Goal: Task Accomplishment & Management: Manage account settings

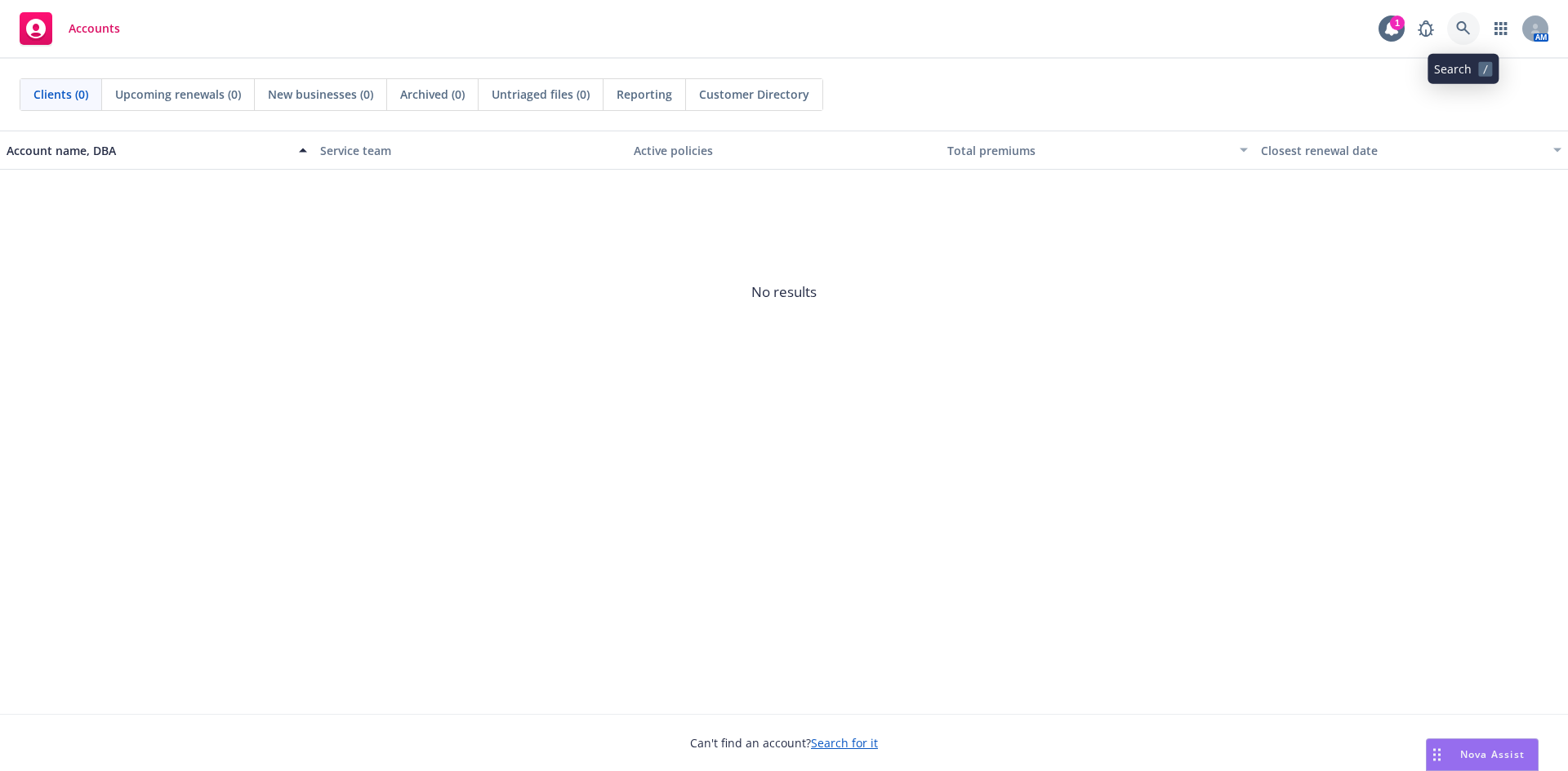
click at [1453, 21] on link at bounding box center [1464, 29] width 33 height 33
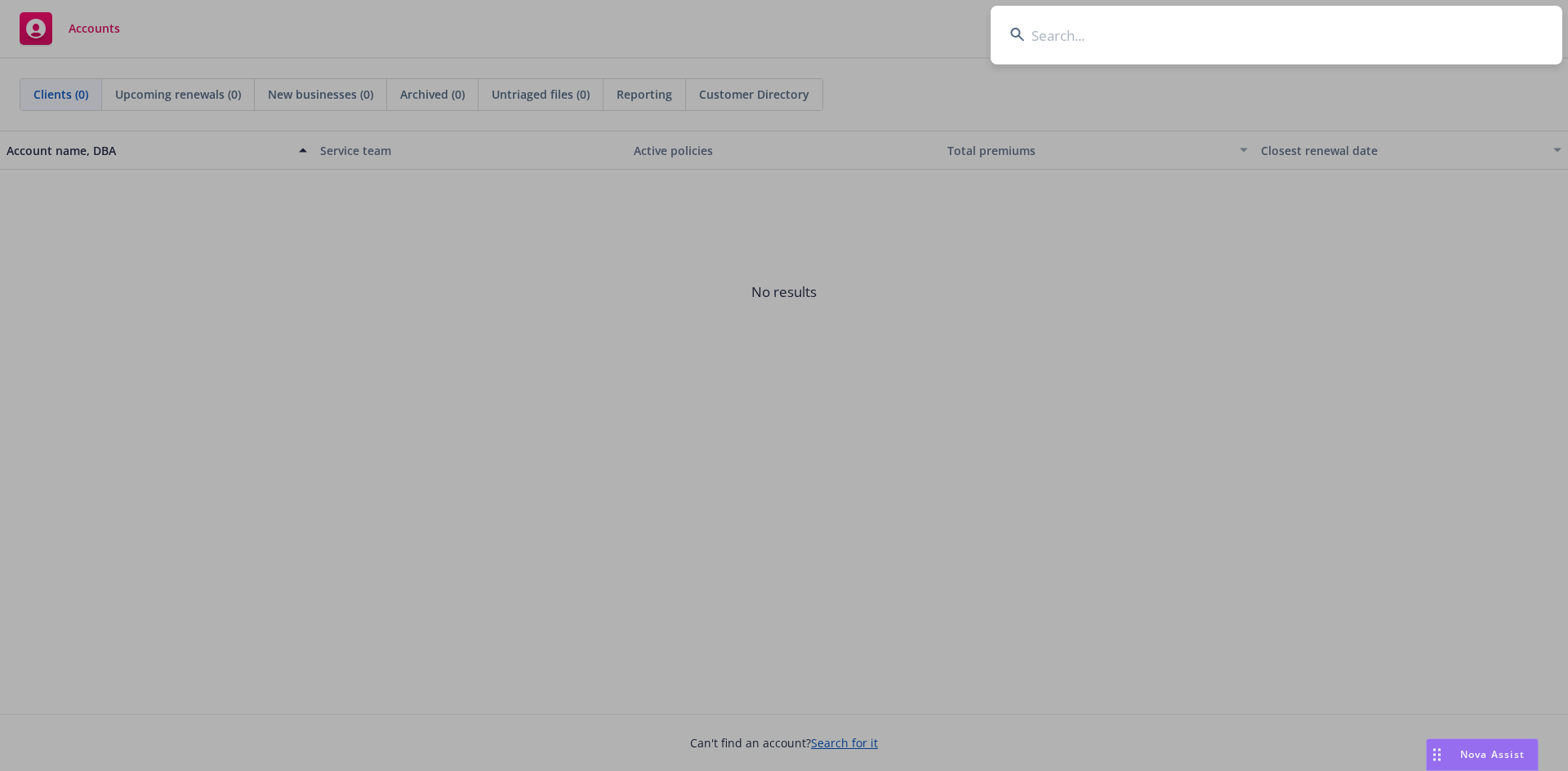
click at [1053, 23] on input at bounding box center [1276, 36] width 572 height 59
type input "conversica"
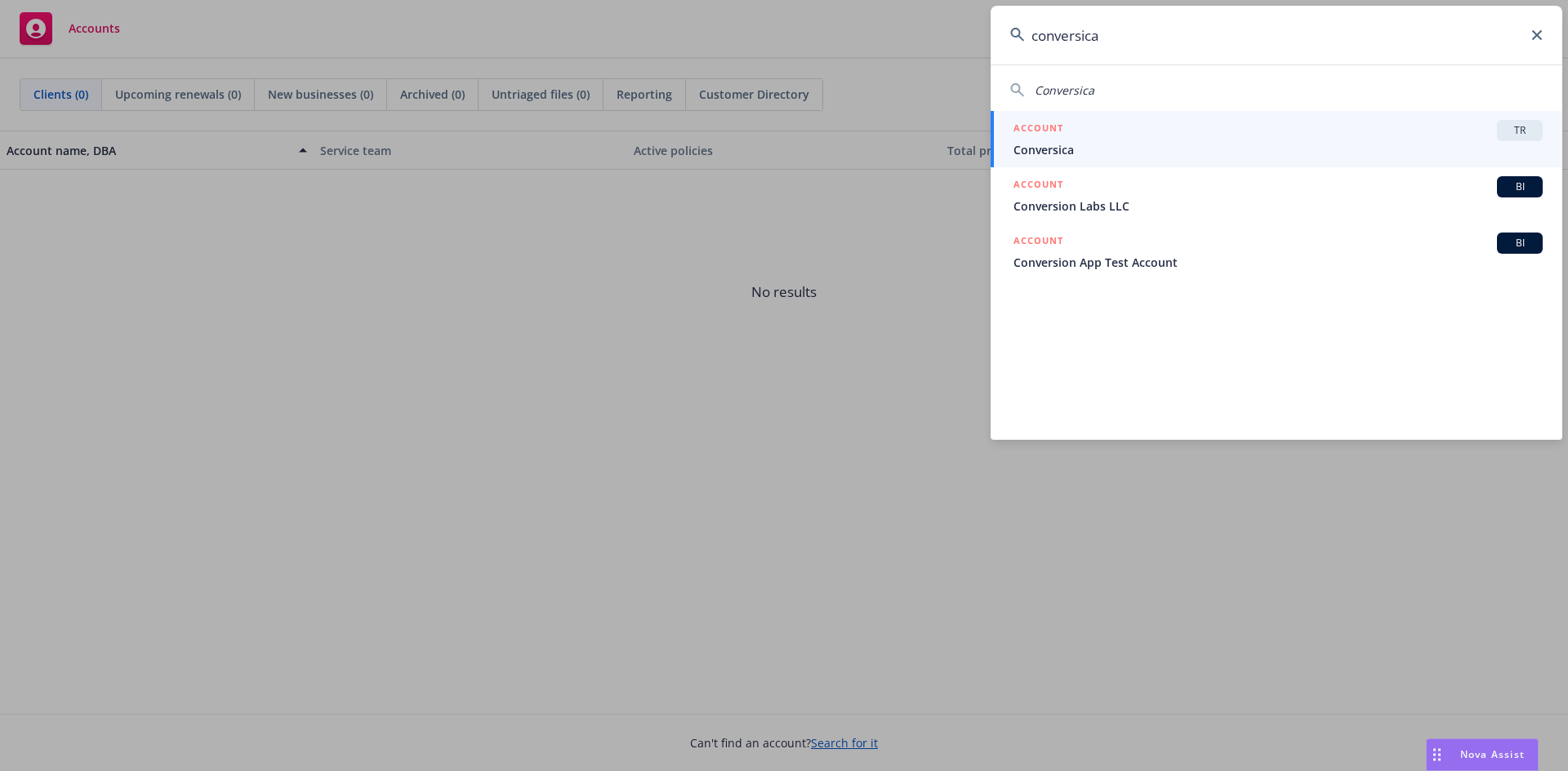
click at [1532, 126] on span "TR" at bounding box center [1520, 131] width 33 height 15
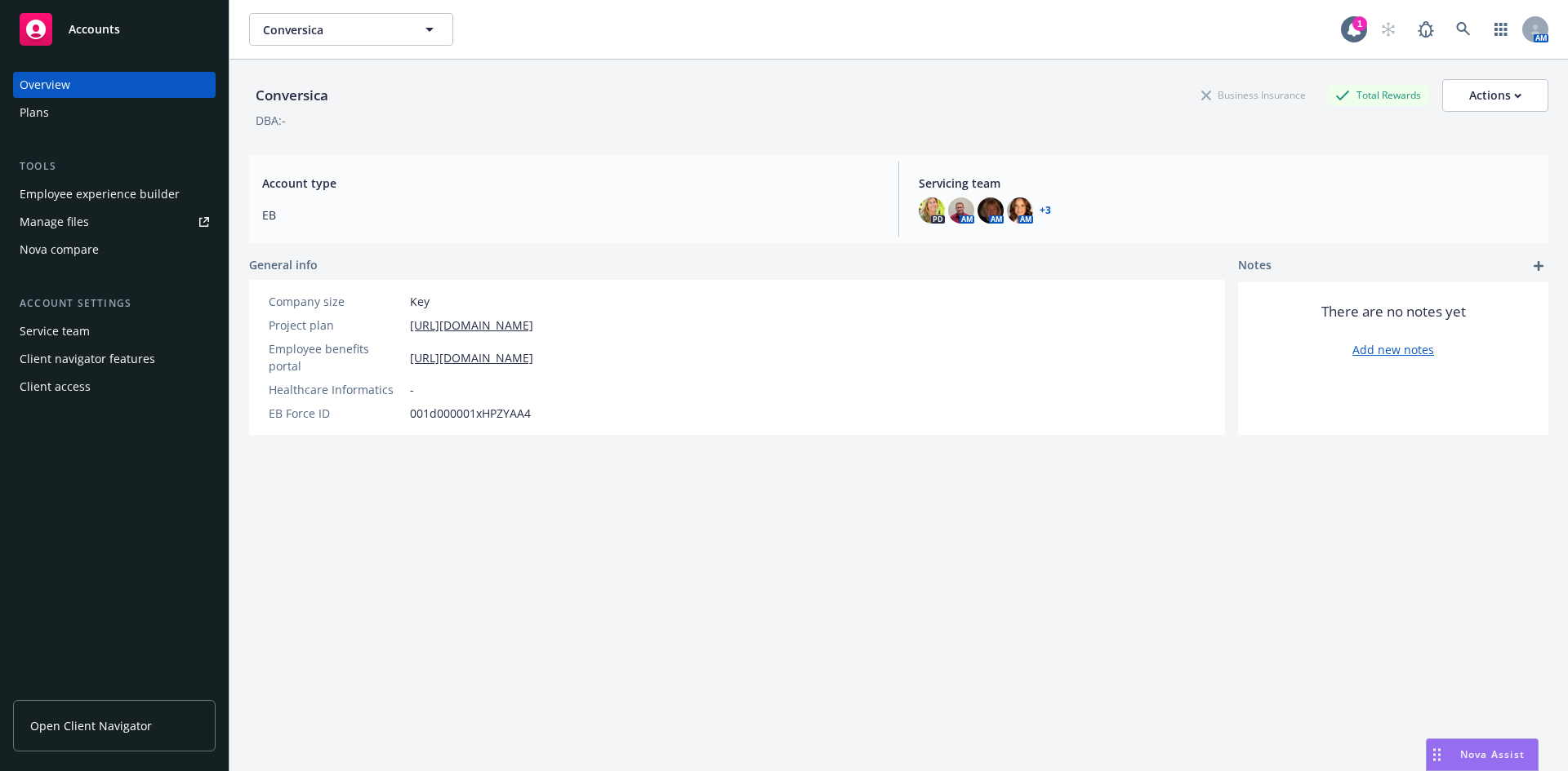
click at [121, 211] on link "Manage files" at bounding box center [114, 222] width 203 height 26
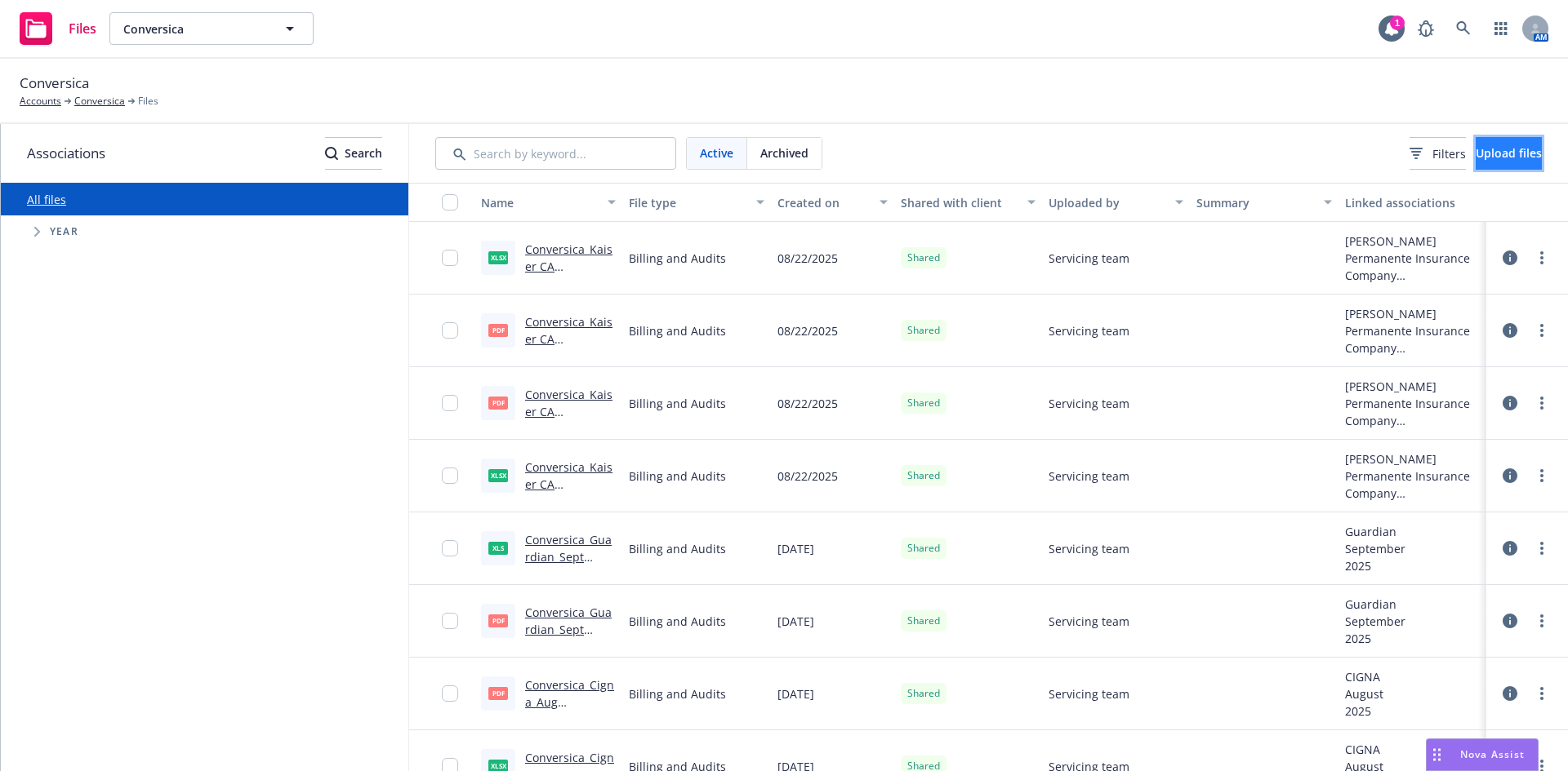
click at [1476, 151] on span "Upload files" at bounding box center [1509, 153] width 66 height 16
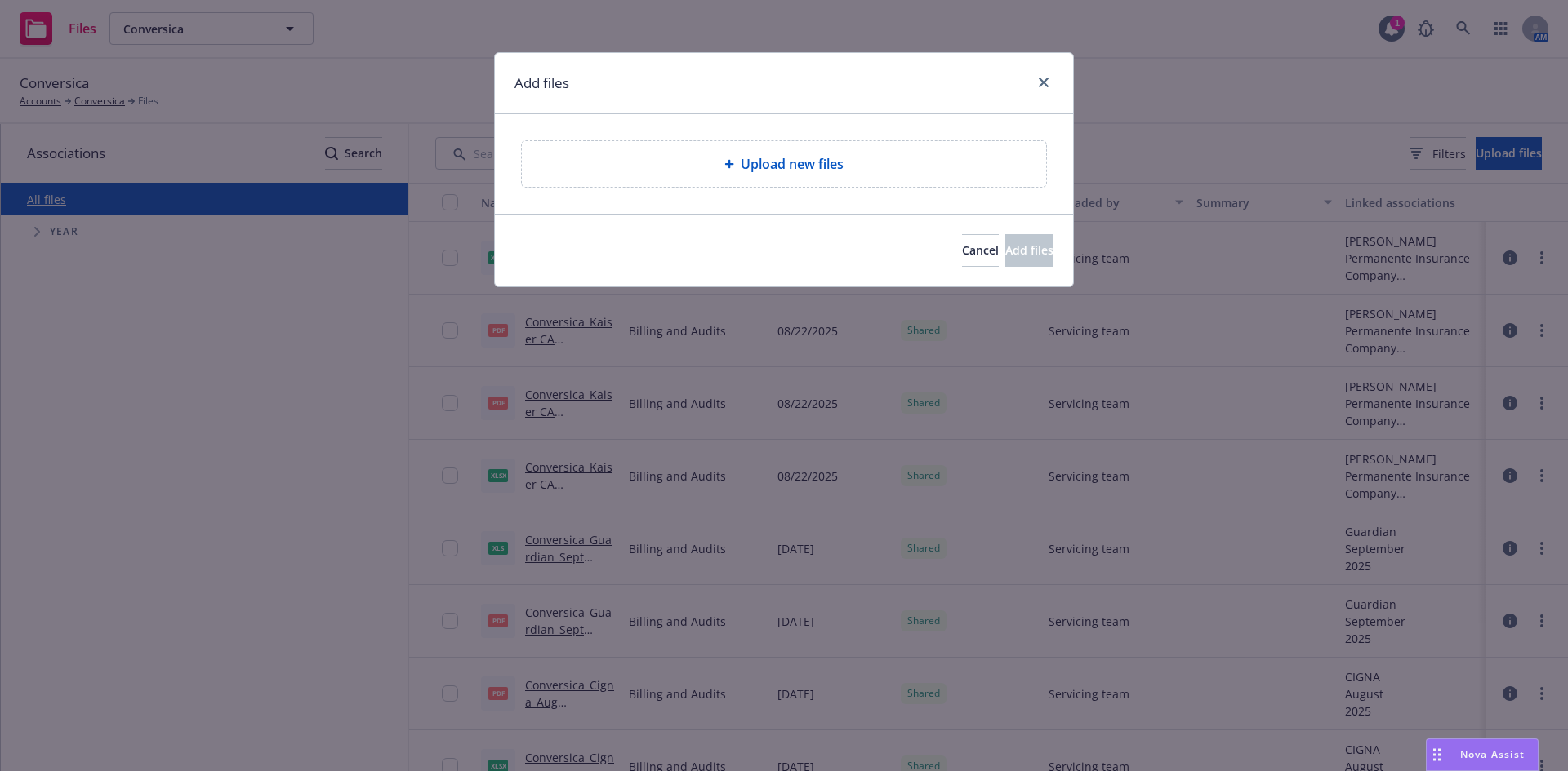
click at [832, 165] on span "Upload new files" at bounding box center [792, 164] width 103 height 20
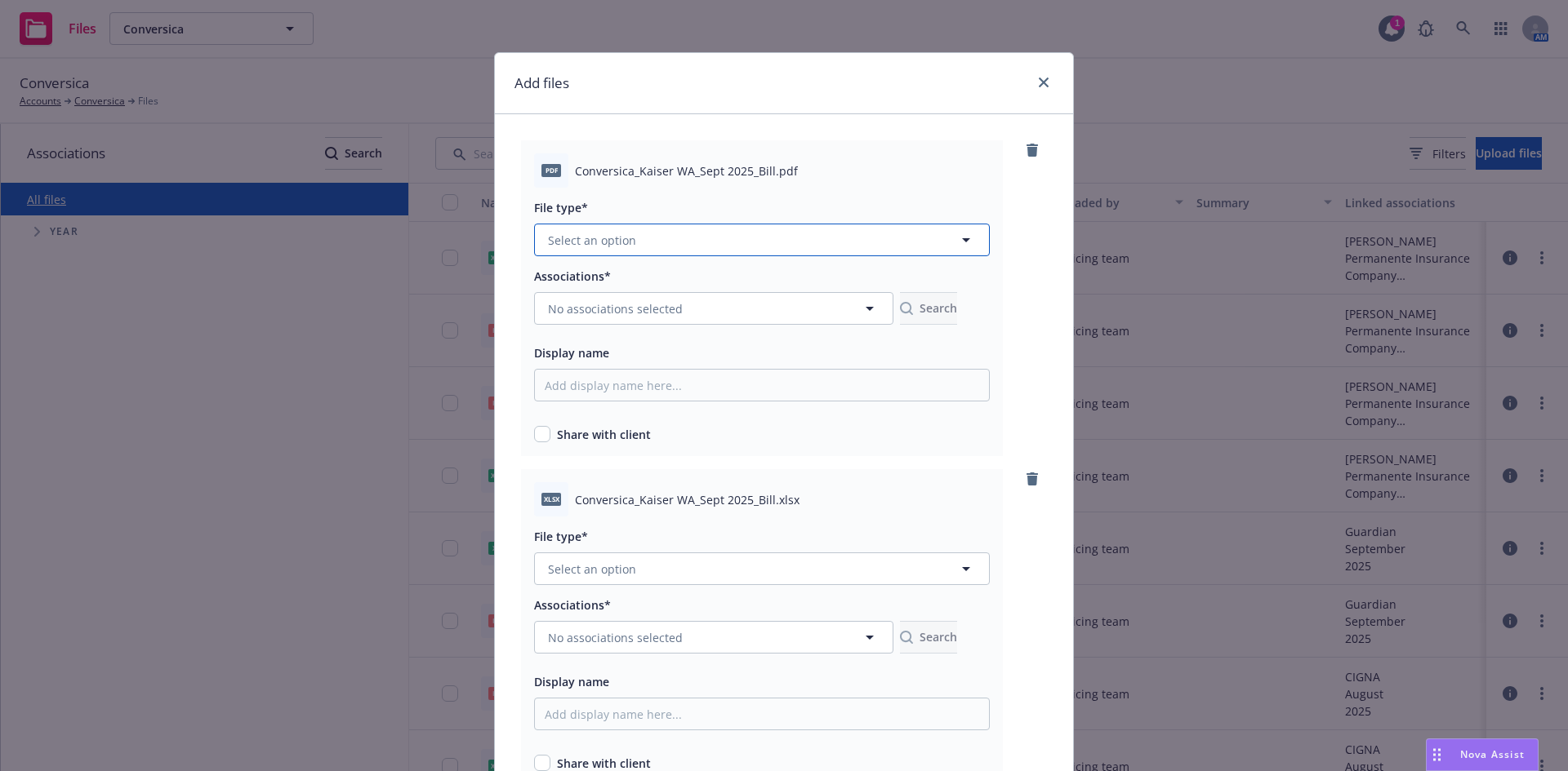
click at [742, 245] on button "Select an option" at bounding box center [761, 240] width 455 height 33
click at [599, 313] on div "Billing and Audits" at bounding box center [761, 329] width 454 height 44
click at [615, 279] on div "Associations*" at bounding box center [745, 276] width 423 height 20
click at [613, 303] on span "No associations selected" at bounding box center [615, 309] width 135 height 17
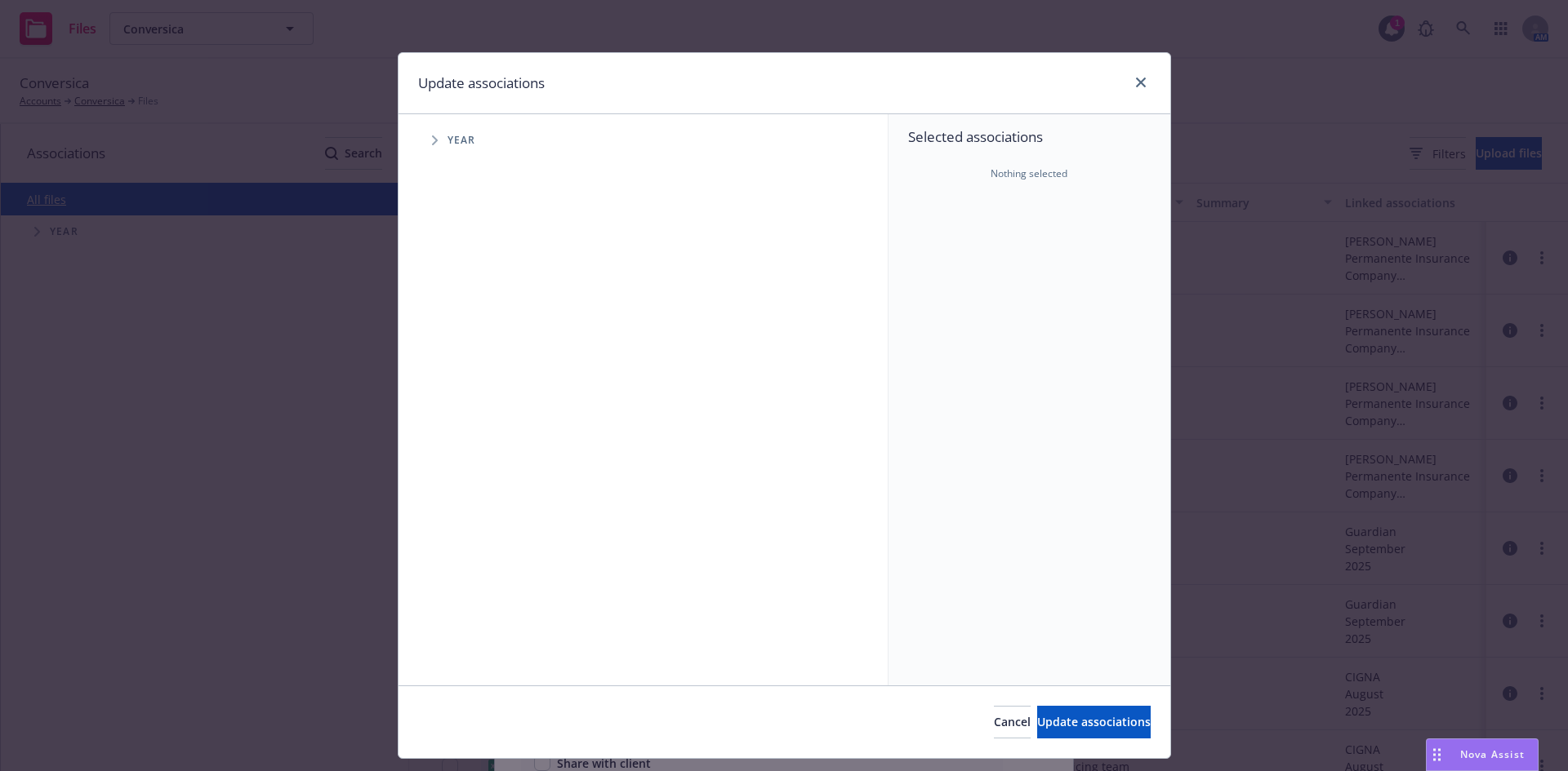
click at [448, 141] on span "Year" at bounding box center [461, 140] width 29 height 10
click at [432, 136] on icon "Tree Example" at bounding box center [435, 140] width 7 height 10
click at [454, 360] on span "Tree Example" at bounding box center [454, 364] width 26 height 26
click at [473, 397] on icon "Tree Example" at bounding box center [476, 399] width 7 height 10
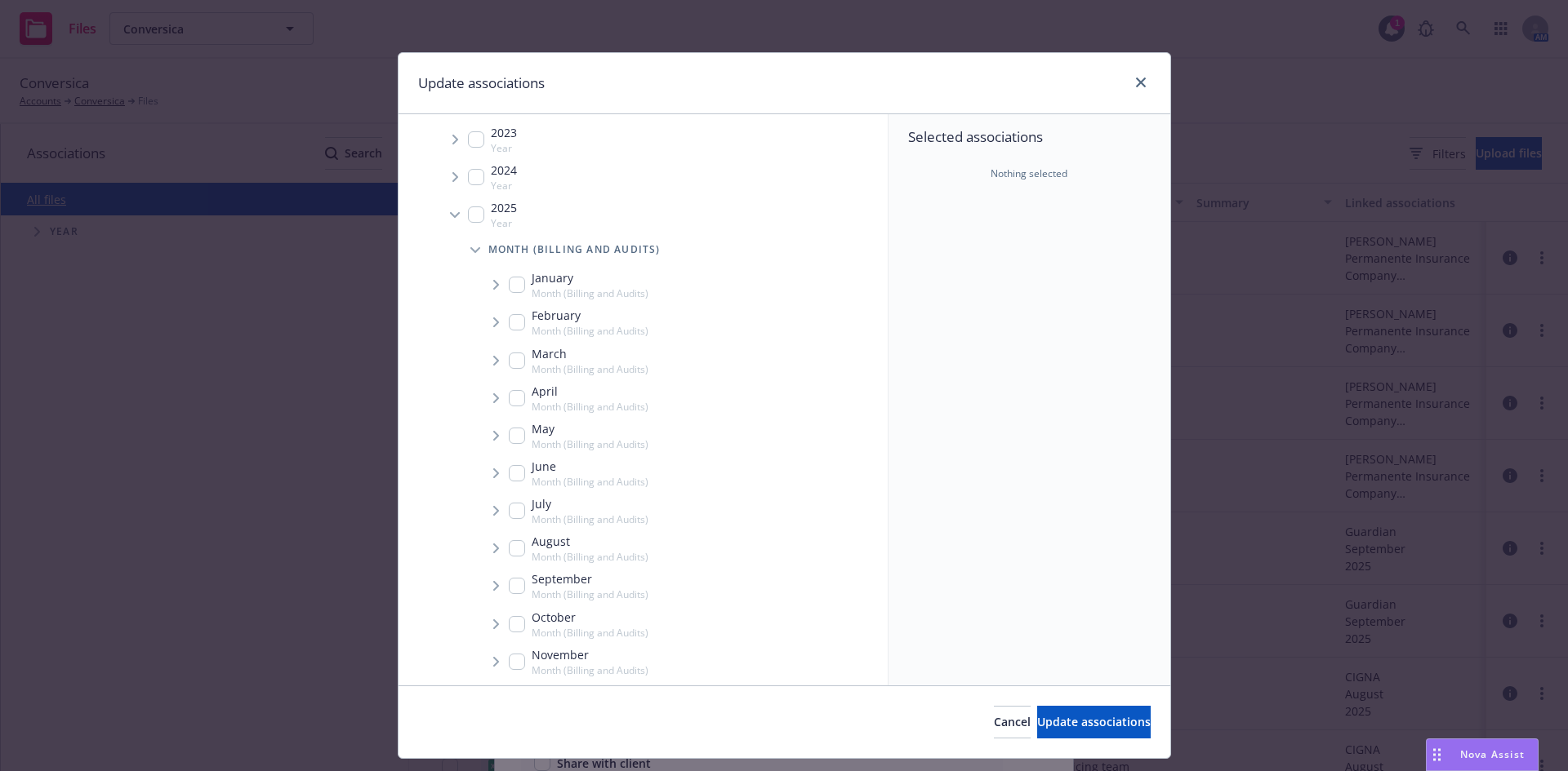
scroll to position [230, 0]
click at [485, 508] on span "Tree Example" at bounding box center [495, 506] width 26 height 26
checkbox input "true"
click at [514, 546] on icon "Tree Example" at bounding box center [517, 541] width 7 height 10
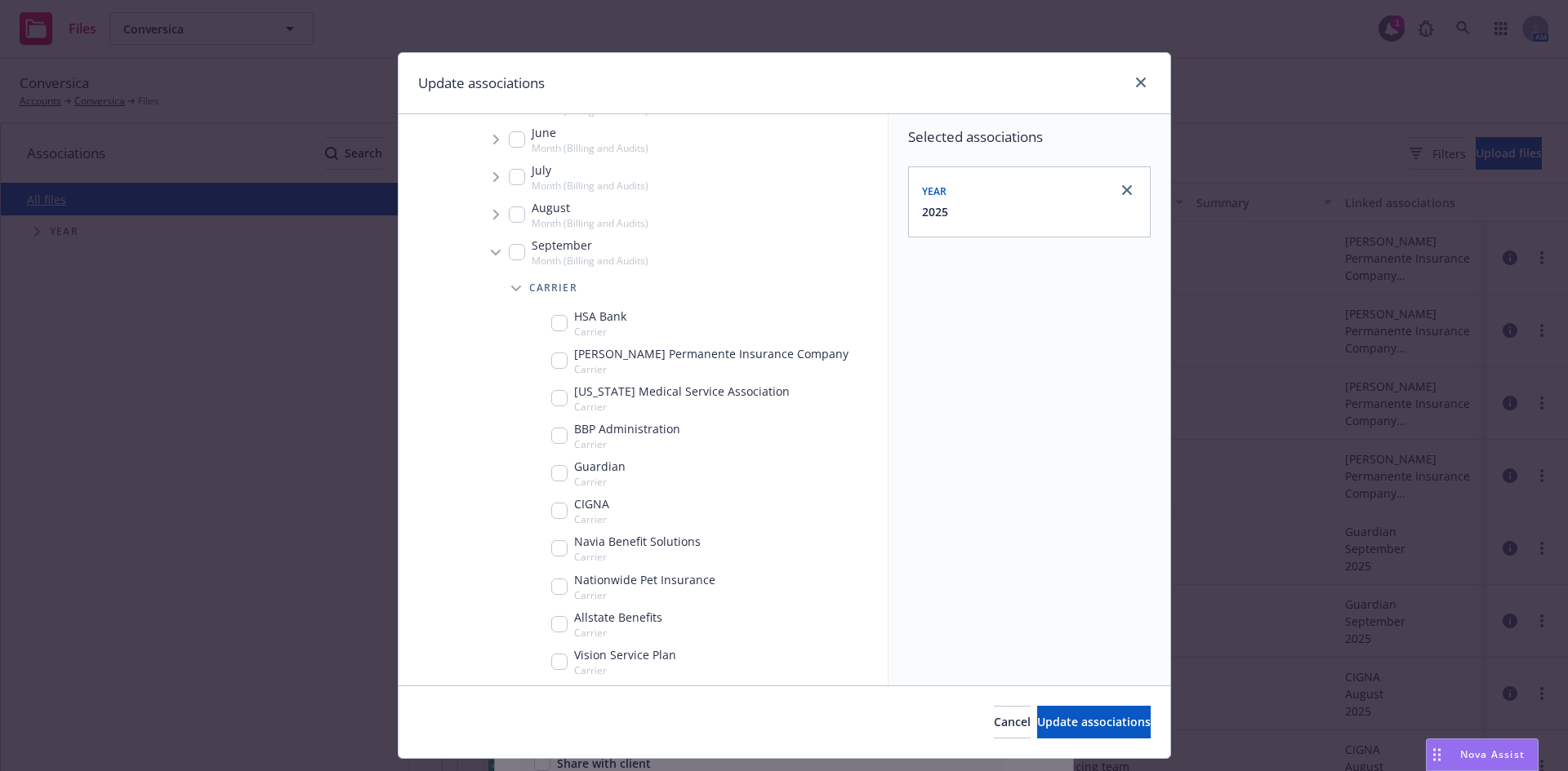
scroll to position [506, 0]
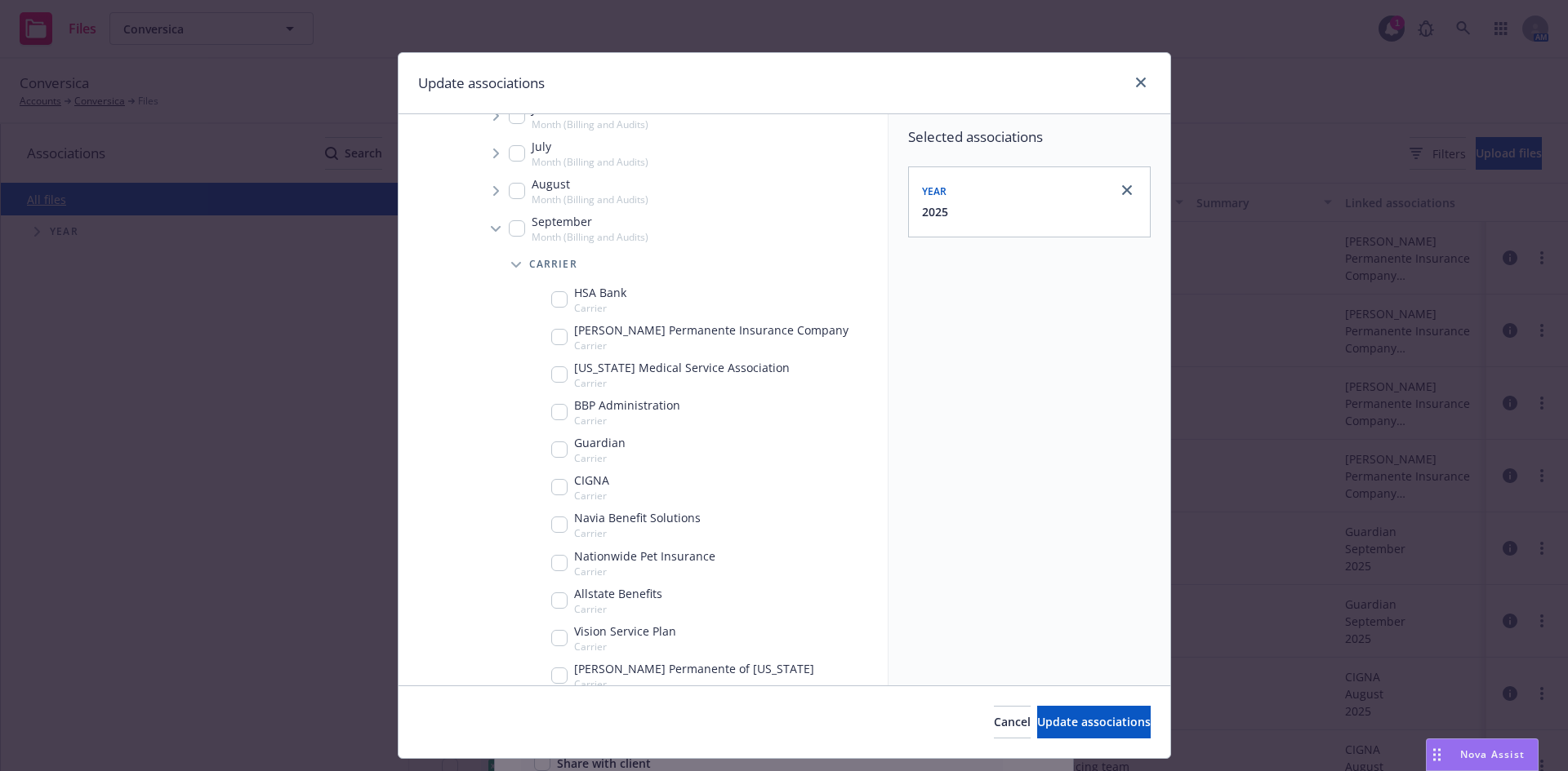
click at [551, 672] on input "Tree Example" at bounding box center [559, 675] width 17 height 17
checkbox input "true"
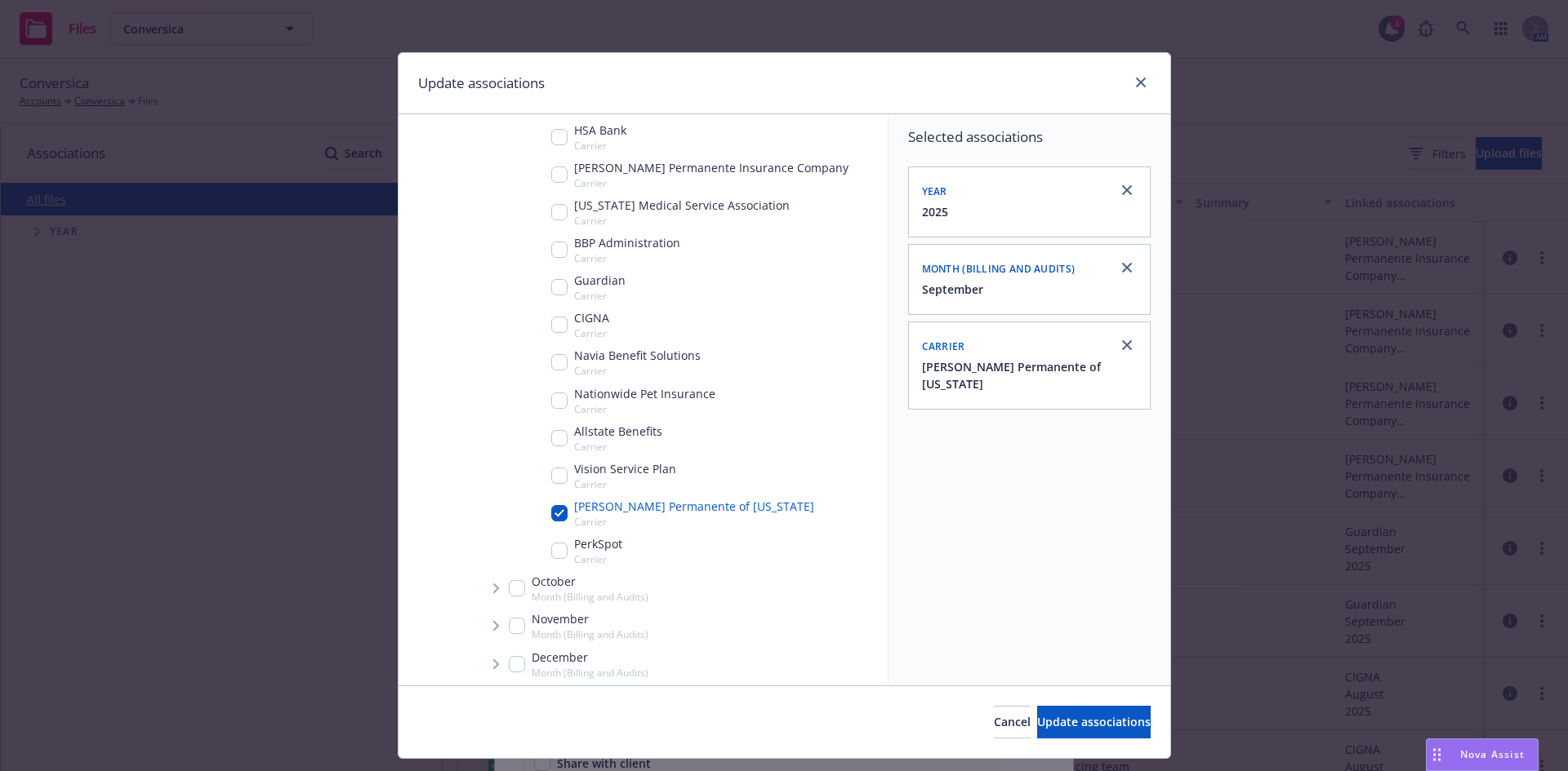
scroll to position [679, 0]
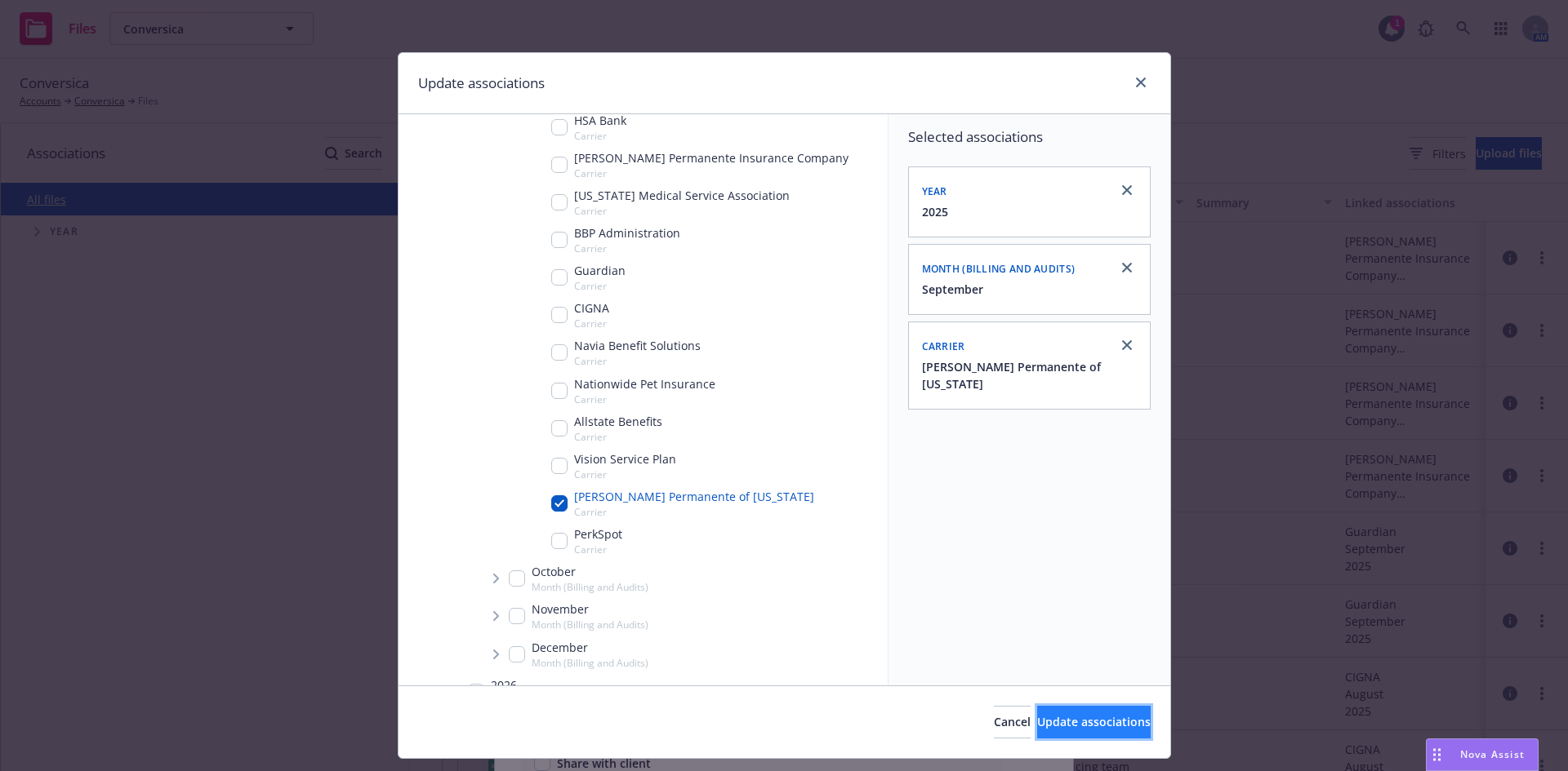
click at [1037, 710] on button "Update associations" at bounding box center [1094, 722] width 113 height 33
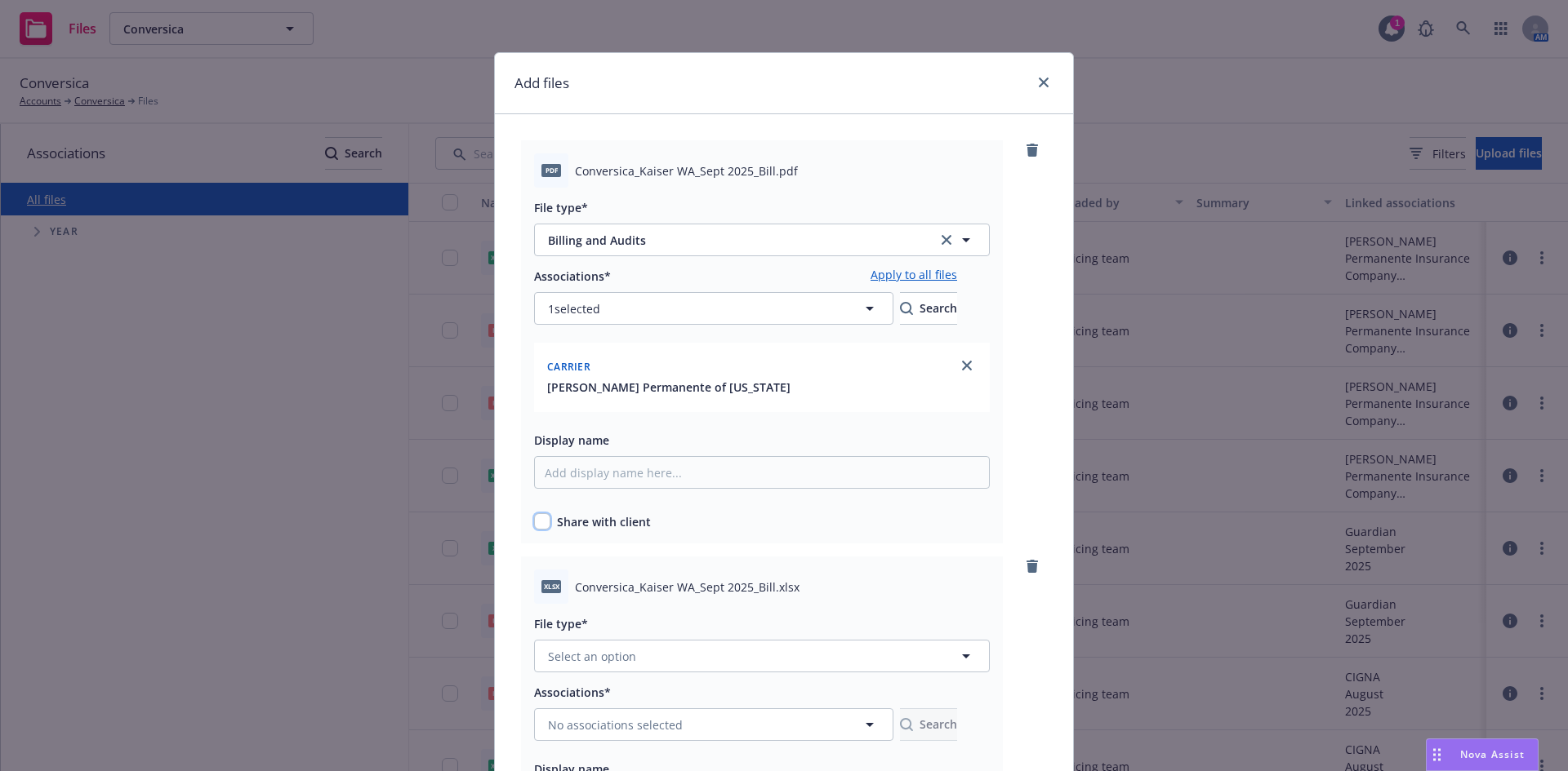
click at [534, 520] on input "checkbox" at bounding box center [542, 521] width 17 height 17
checkbox input "true"
click at [949, 270] on link "Apply to all files" at bounding box center [913, 276] width 86 height 20
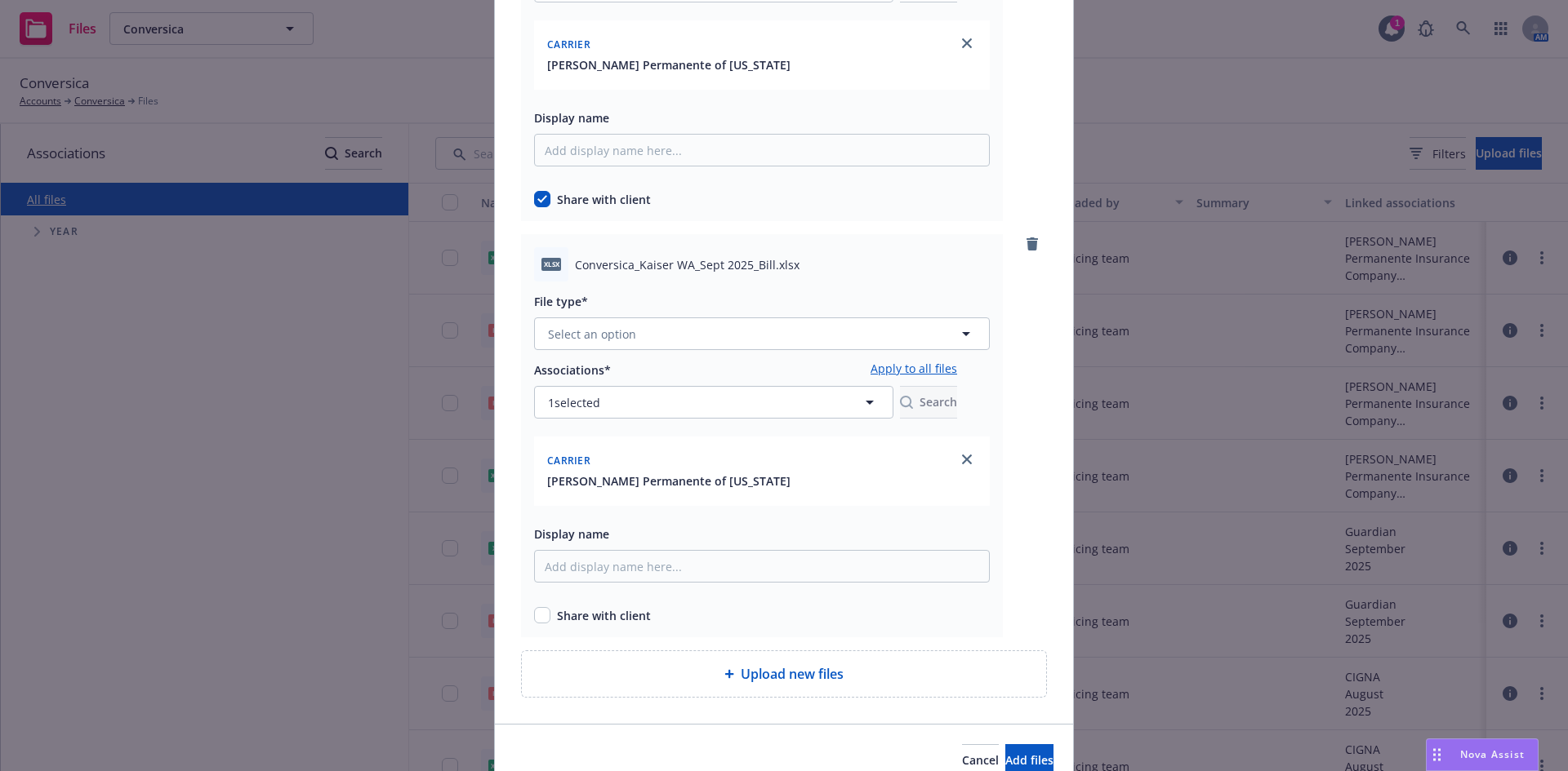
scroll to position [326, 0]
click at [656, 315] on button "Select an option" at bounding box center [761, 330] width 455 height 33
click at [575, 418] on span "Billing and Audits" at bounding box center [600, 419] width 98 height 17
click at [534, 616] on input "checkbox" at bounding box center [542, 611] width 17 height 17
checkbox input "true"
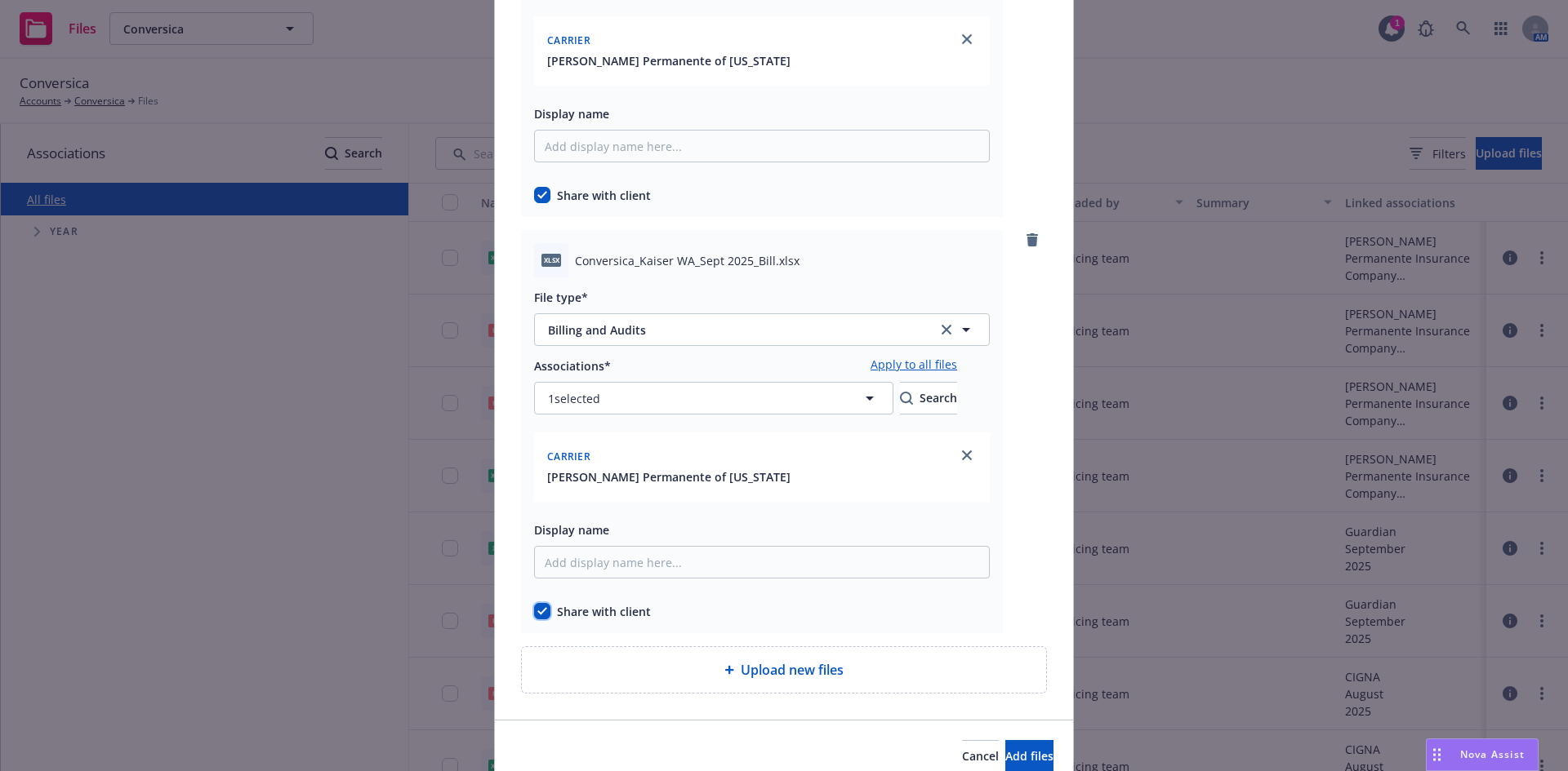
scroll to position [401, 0]
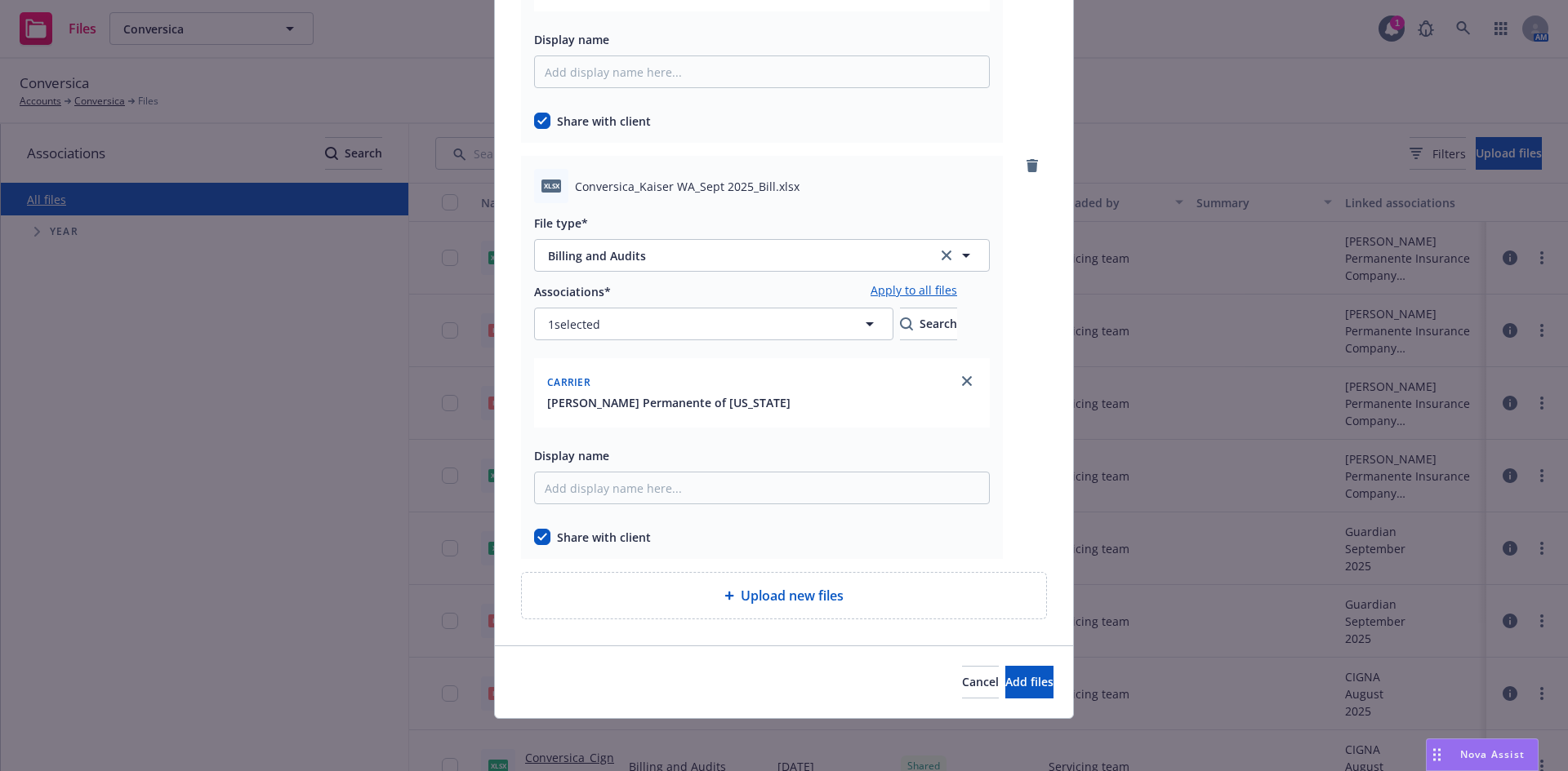
click at [849, 410] on div "[PERSON_NAME] Permanente of [US_STATE]" at bounding box center [762, 403] width 436 height 17
click at [1006, 674] on span "Add files" at bounding box center [1029, 682] width 48 height 16
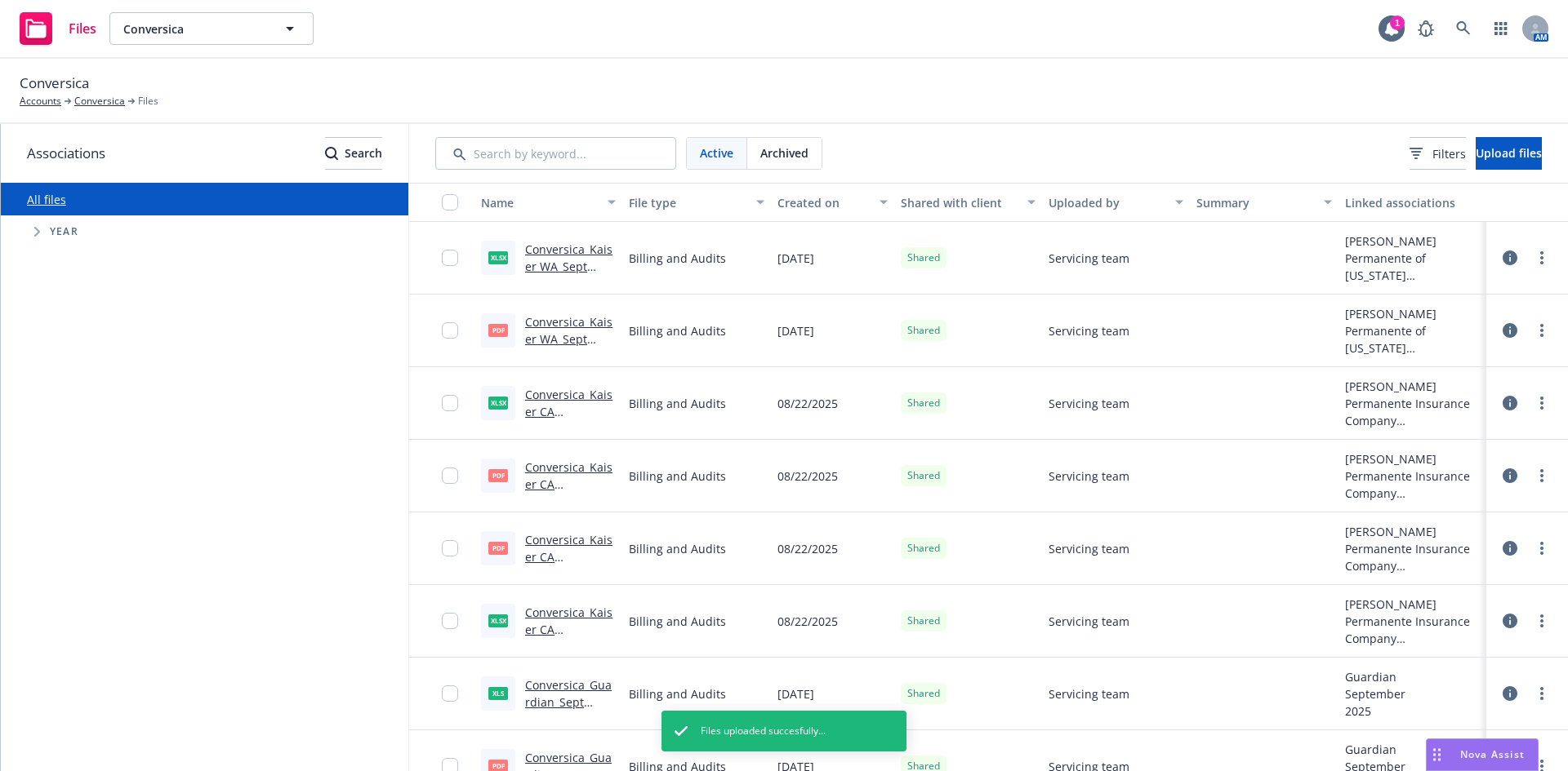
click at [28, 231] on span "Tree Example" at bounding box center [37, 231] width 26 height 26
click at [44, 252] on div "2020 Year" at bounding box center [223, 266] width 371 height 37
checkbox input "true"
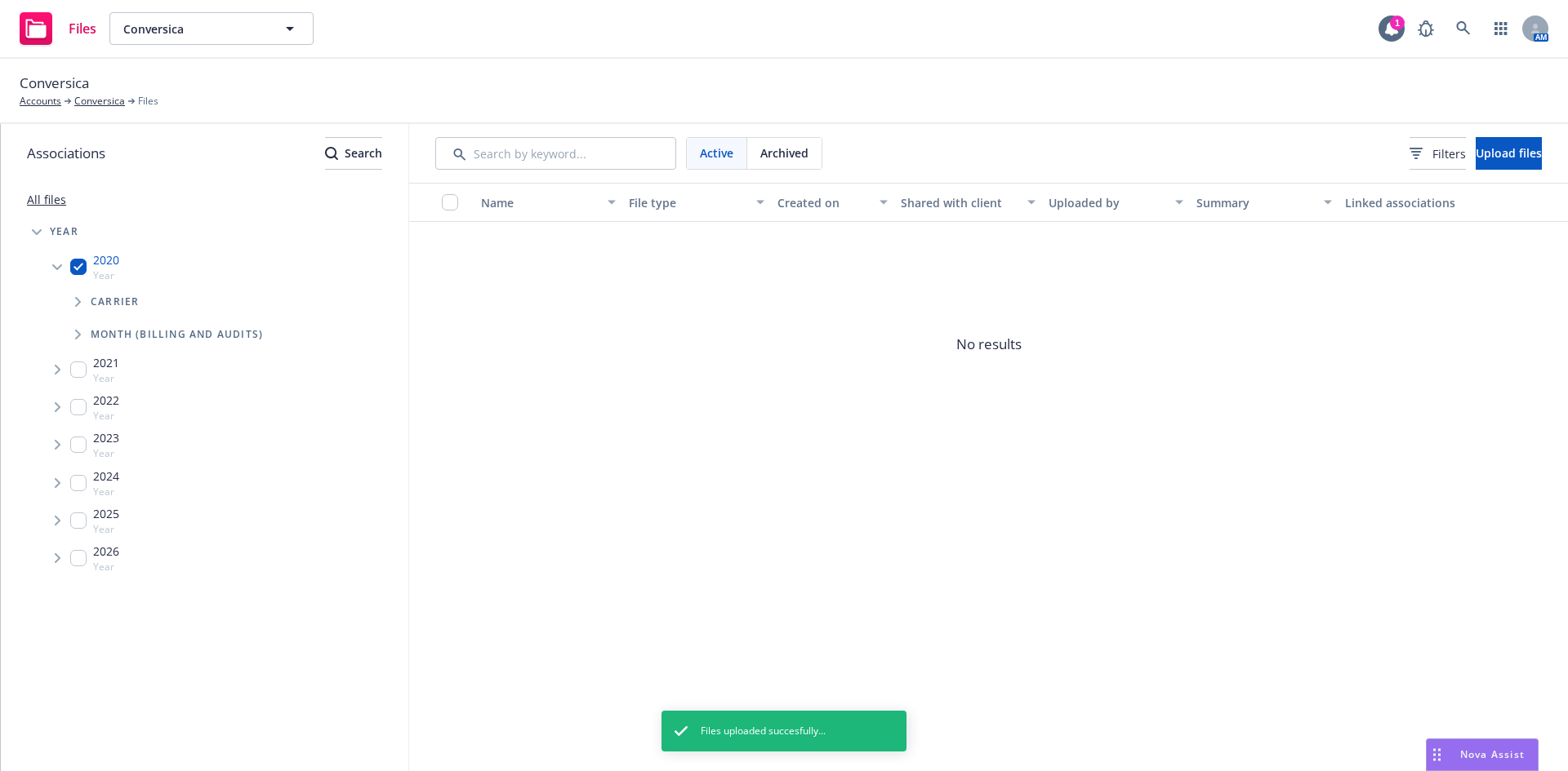
click at [71, 267] on input "Tree Example" at bounding box center [78, 266] width 17 height 17
checkbox input "false"
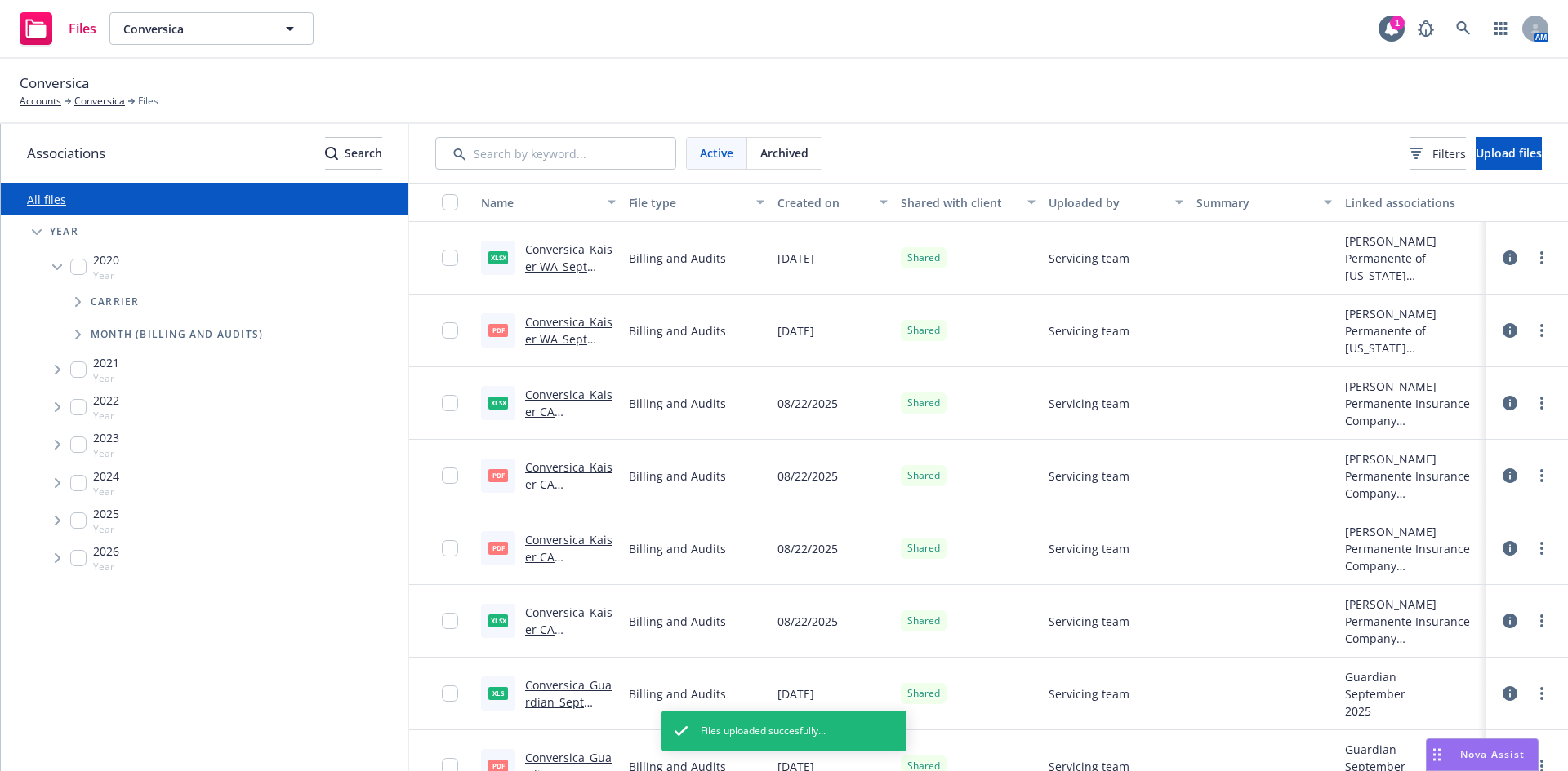
click at [49, 266] on span "Tree Example" at bounding box center [57, 267] width 26 height 26
click at [54, 455] on span "Tree Example" at bounding box center [57, 455] width 26 height 26
click at [71, 493] on span "Tree Example" at bounding box center [77, 491] width 26 height 26
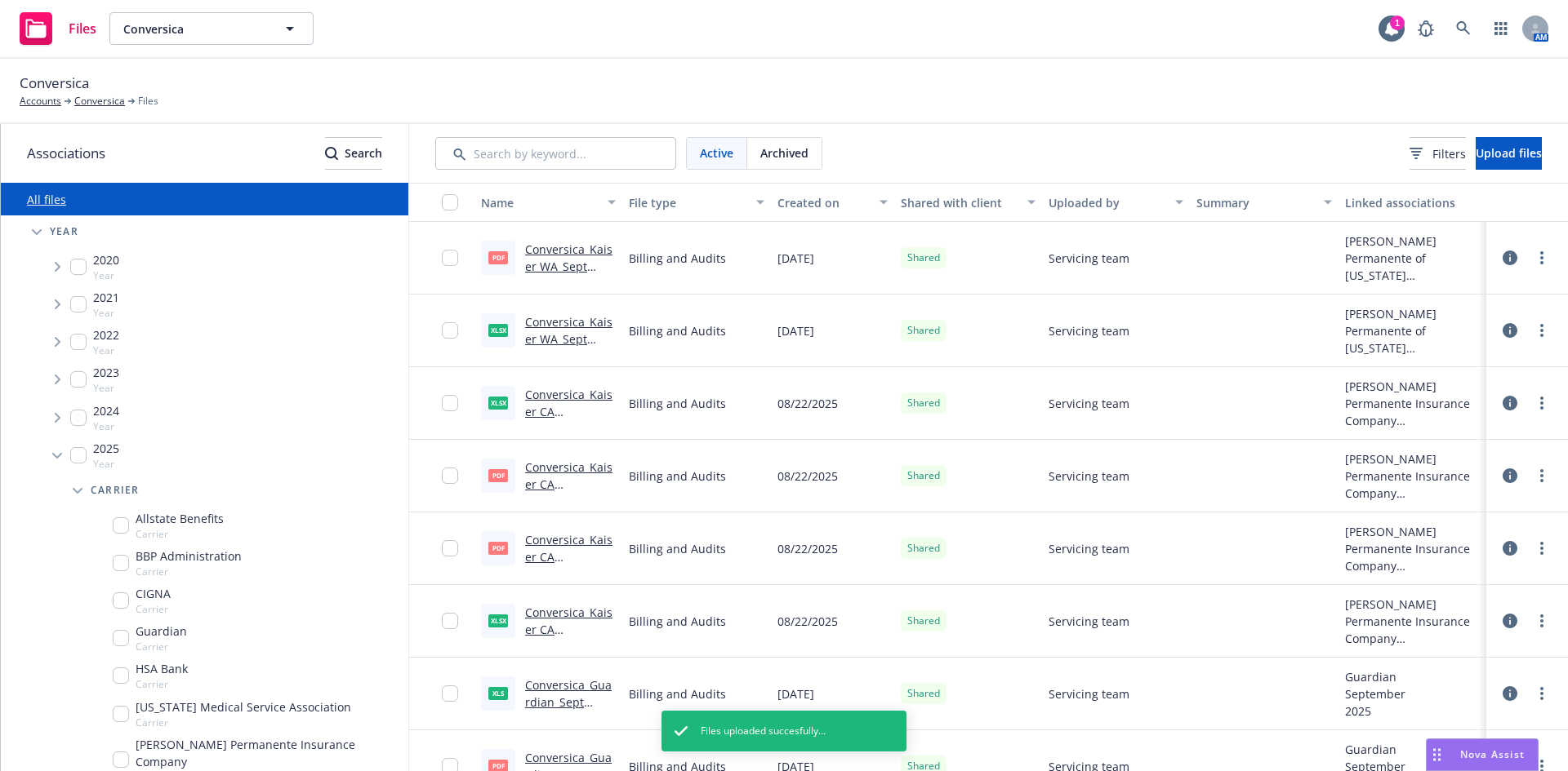
scroll to position [245, 0]
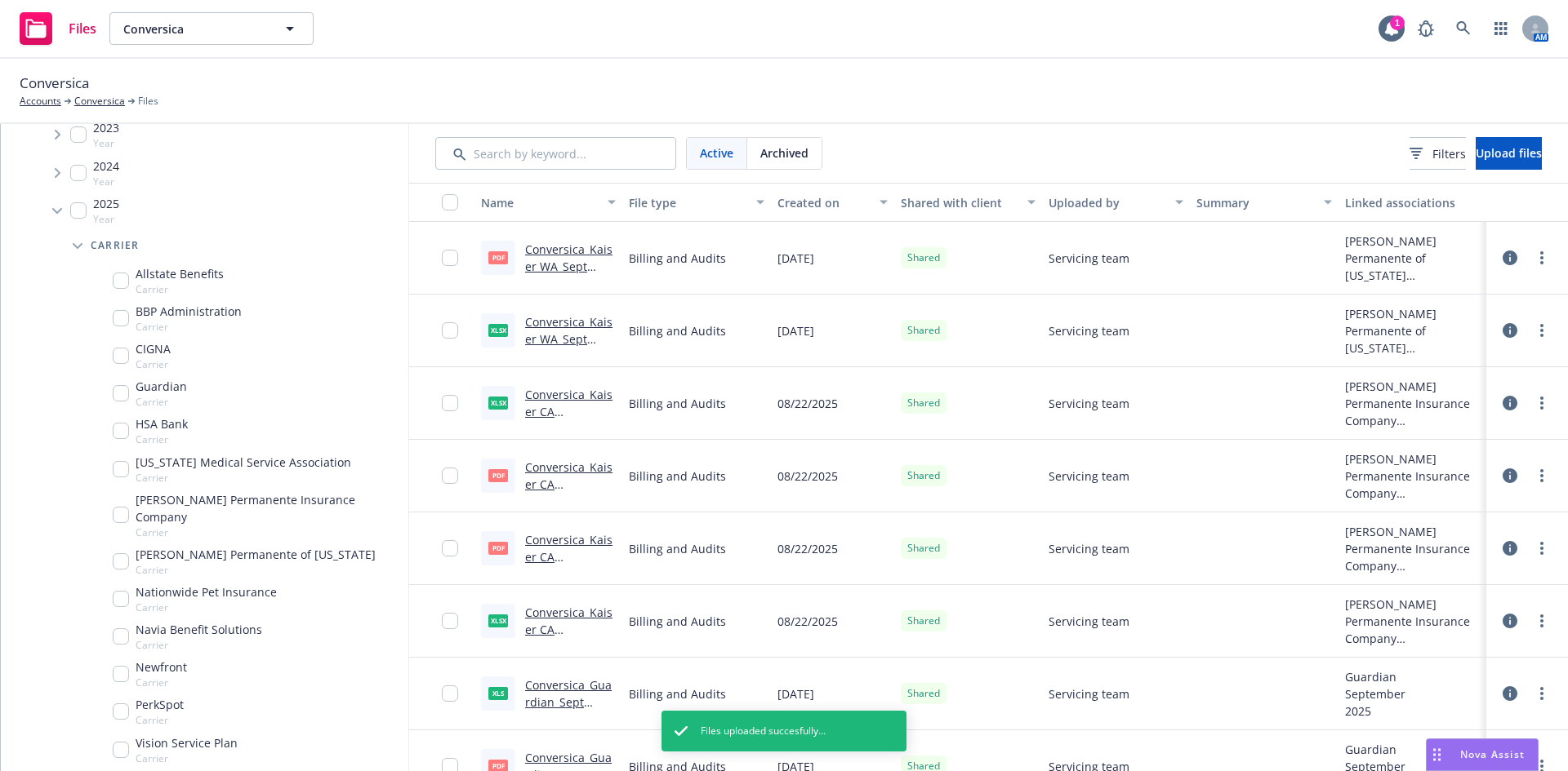
click at [72, 251] on span "Tree Example" at bounding box center [77, 245] width 26 height 26
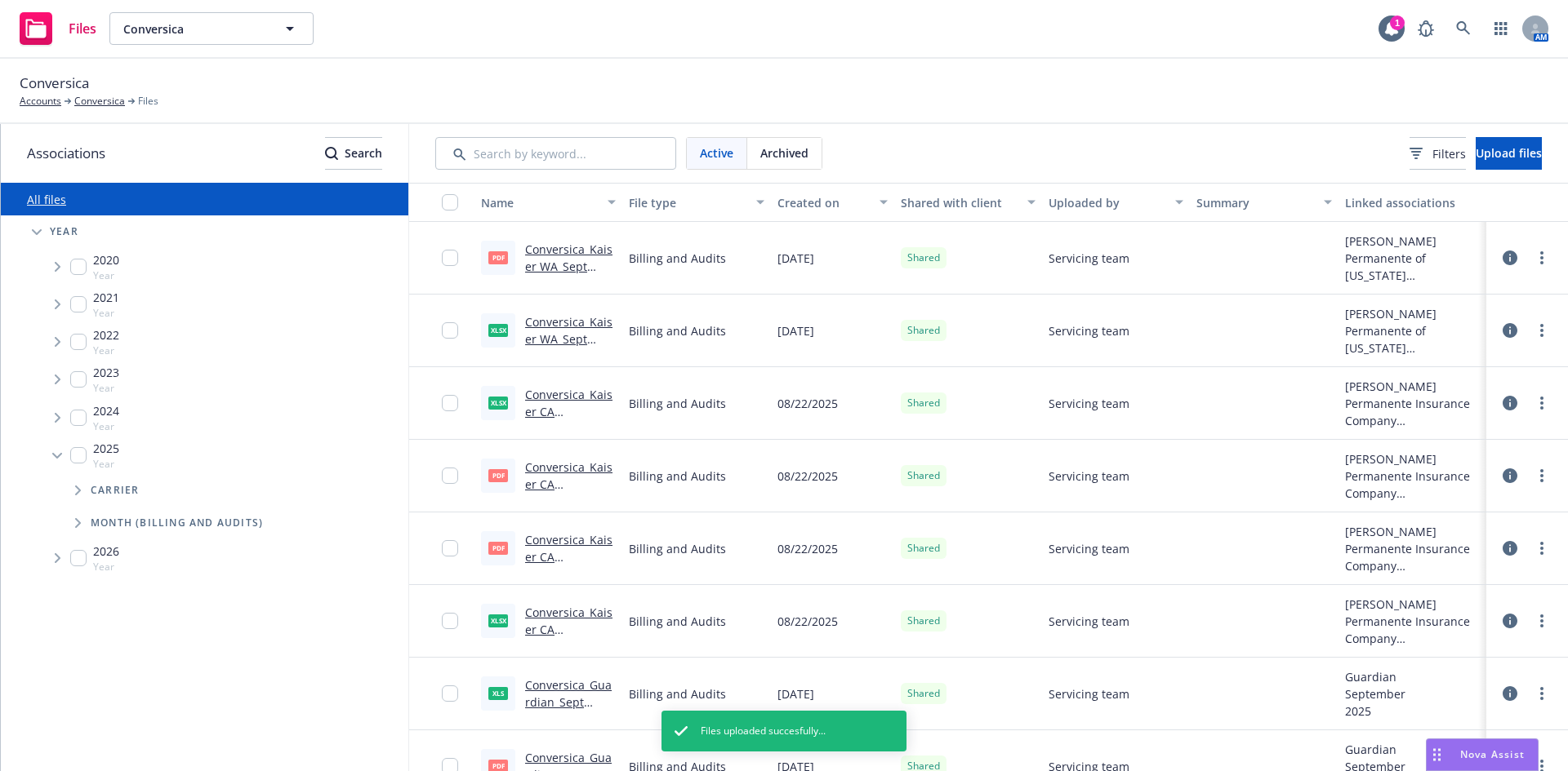
scroll to position [0, 0]
click at [71, 513] on span "Tree Example" at bounding box center [77, 523] width 26 height 26
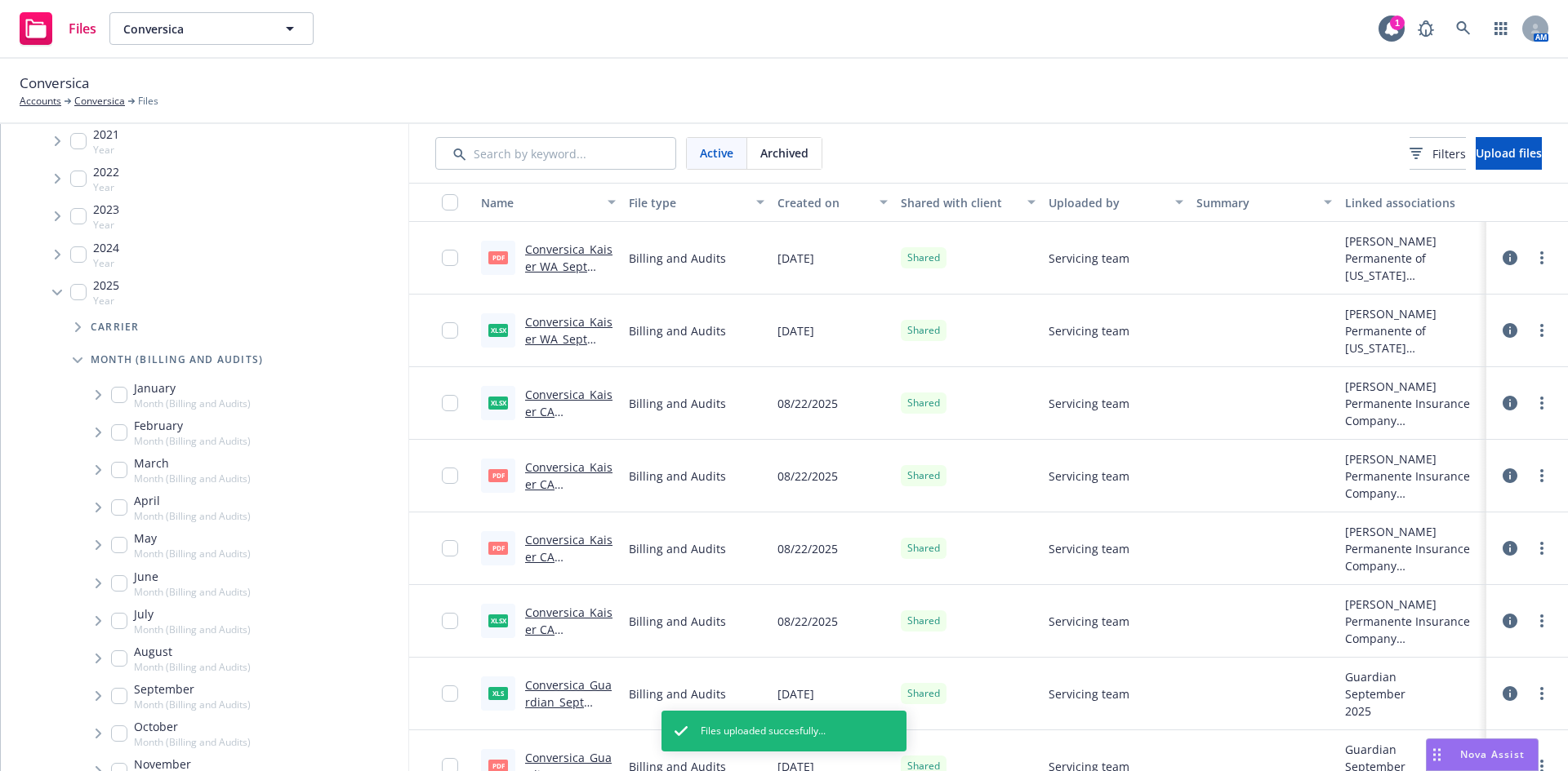
click at [122, 694] on input "Tree Example" at bounding box center [119, 696] width 17 height 17
checkbox input "true"
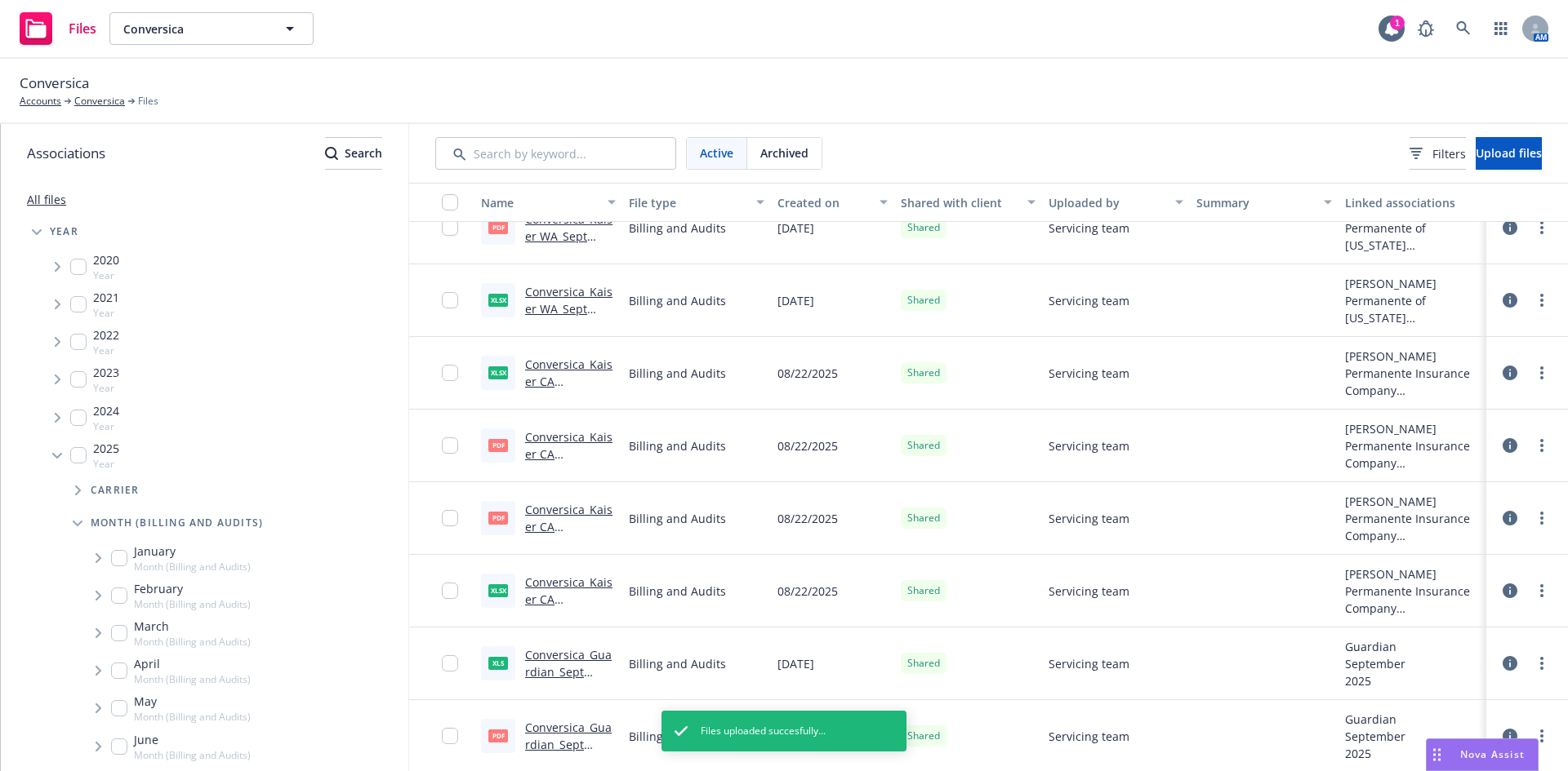
scroll to position [32, 0]
